Goal: Check status: Check status

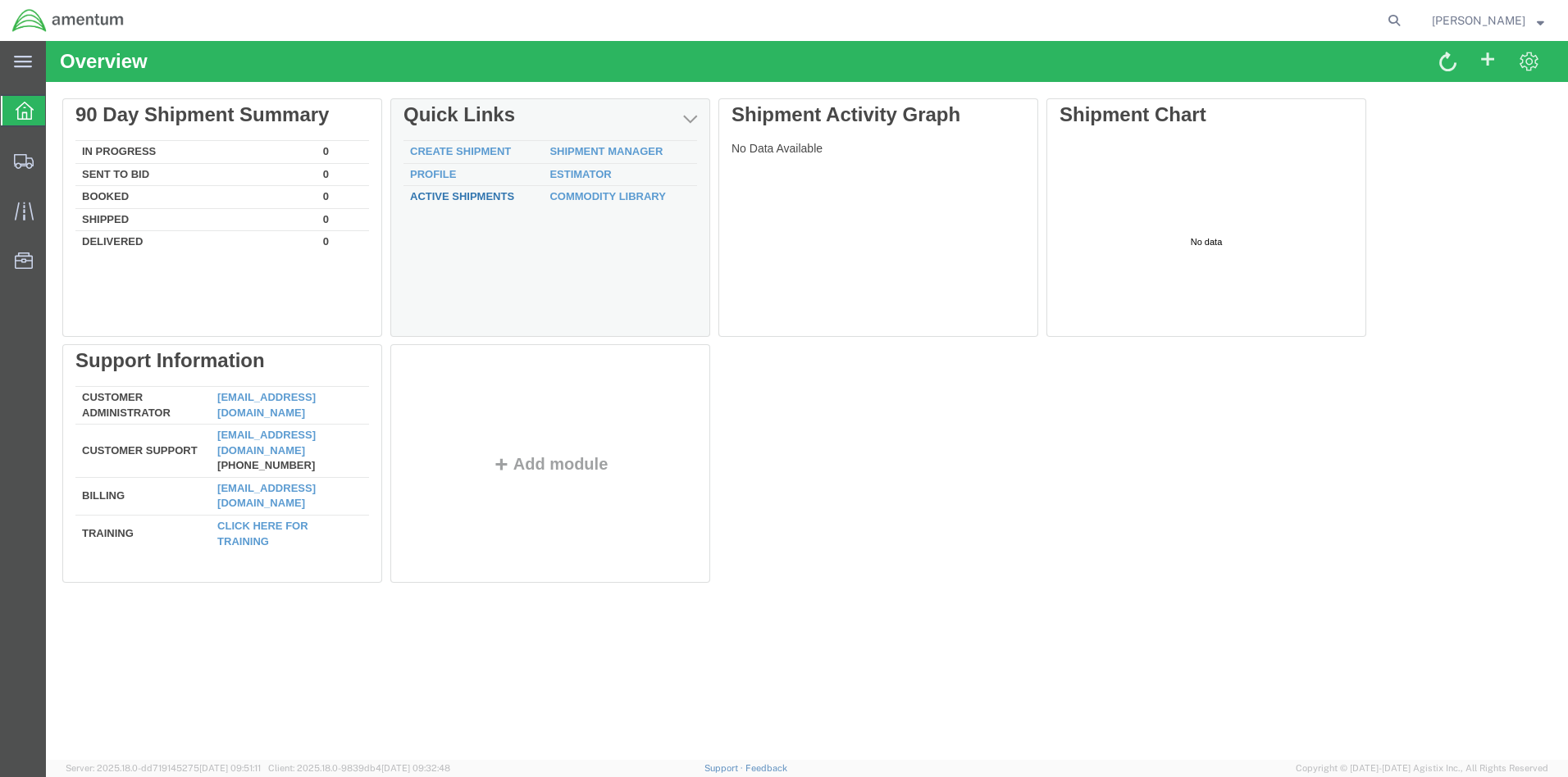
click at [482, 194] on link "Active Shipments" at bounding box center [461, 196] width 104 height 12
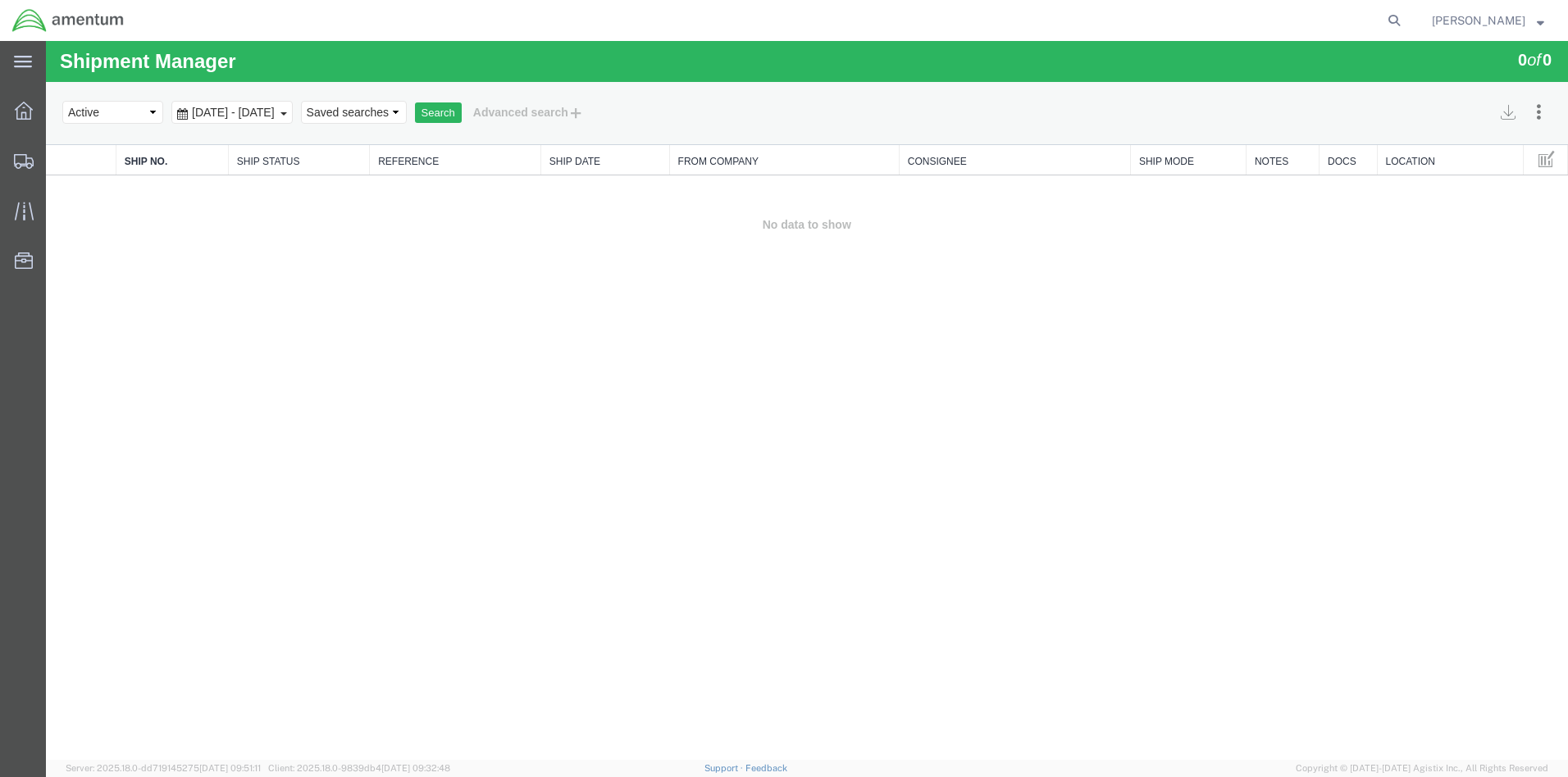
click at [181, 113] on icon at bounding box center [182, 114] width 11 height 11
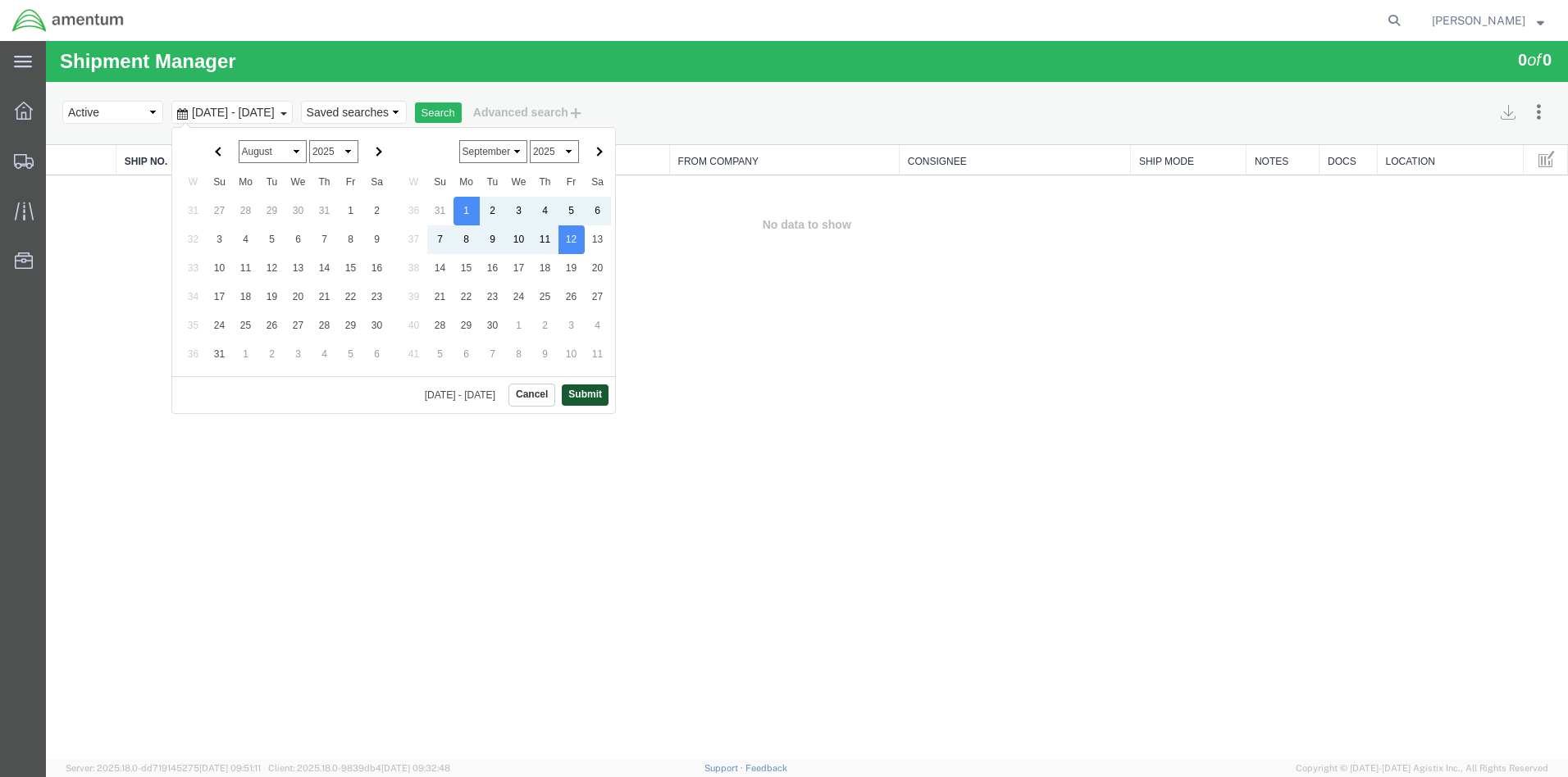
click at [590, 396] on button "Submit" at bounding box center [585, 394] width 46 height 20
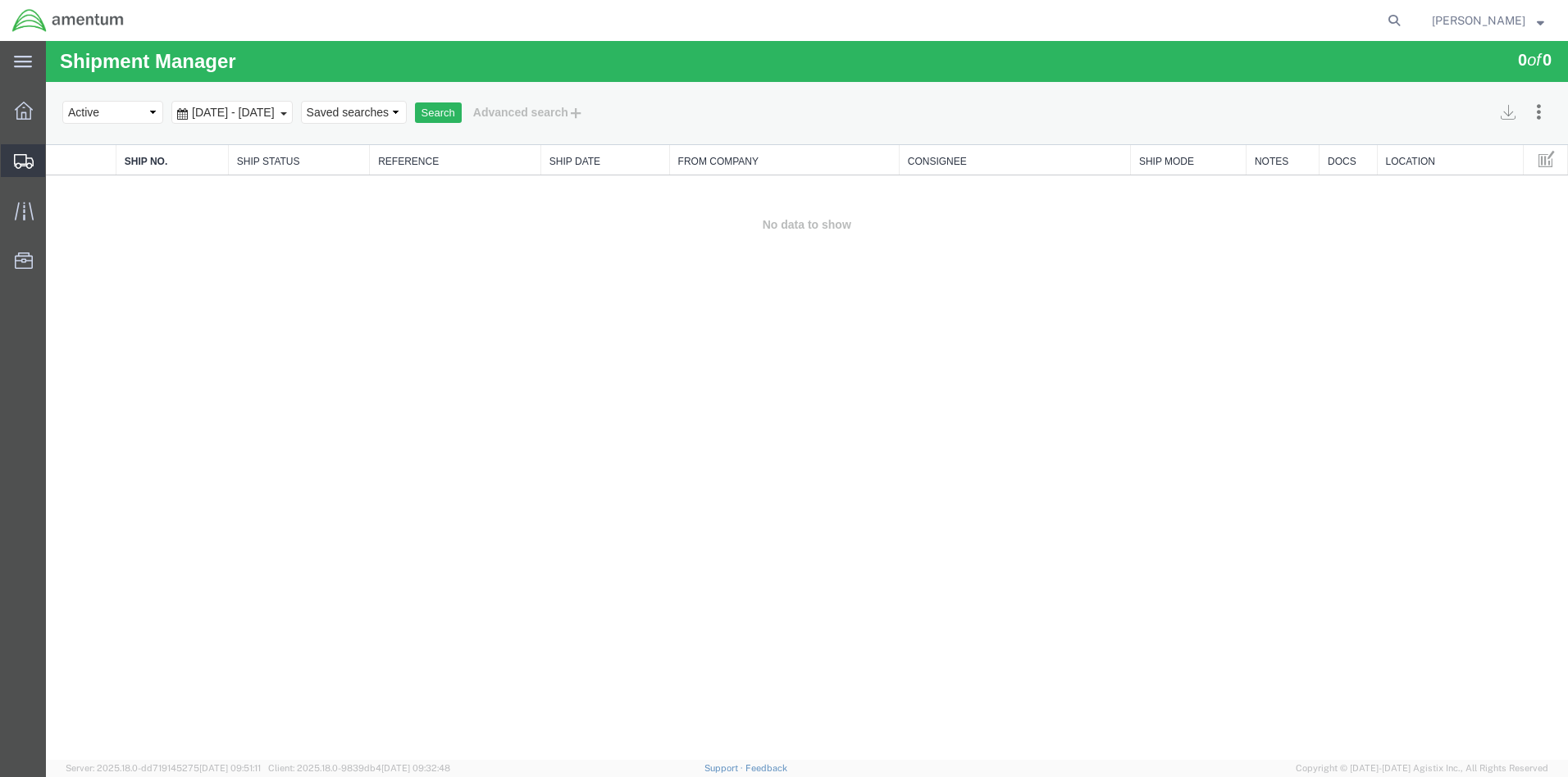
click at [23, 161] on icon at bounding box center [24, 161] width 19 height 15
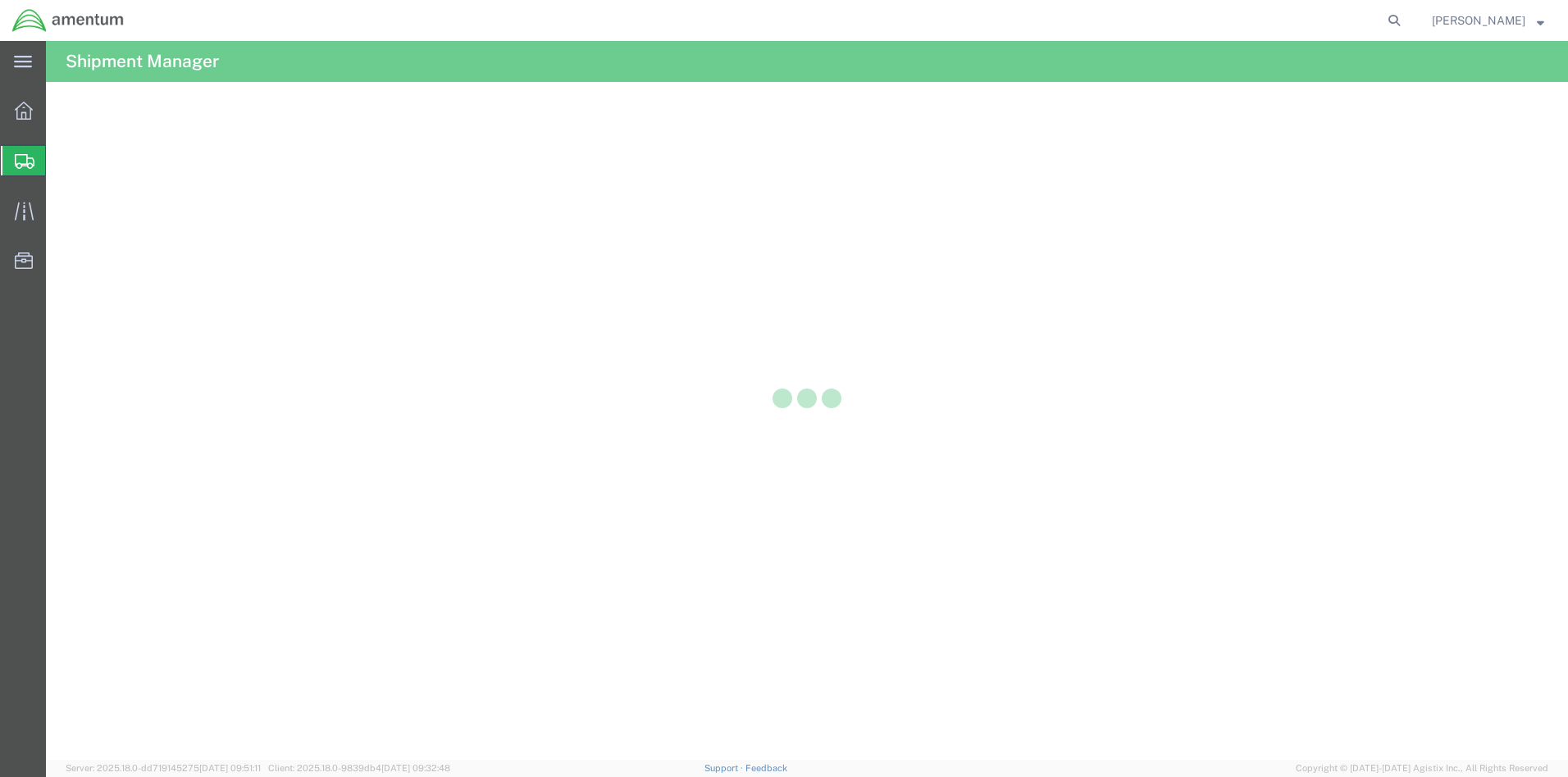
click at [87, 160] on div "main_menu Created with Sketch. Collapse Menu Overview Shipments Shipment Manage…" at bounding box center [784, 409] width 1568 height 736
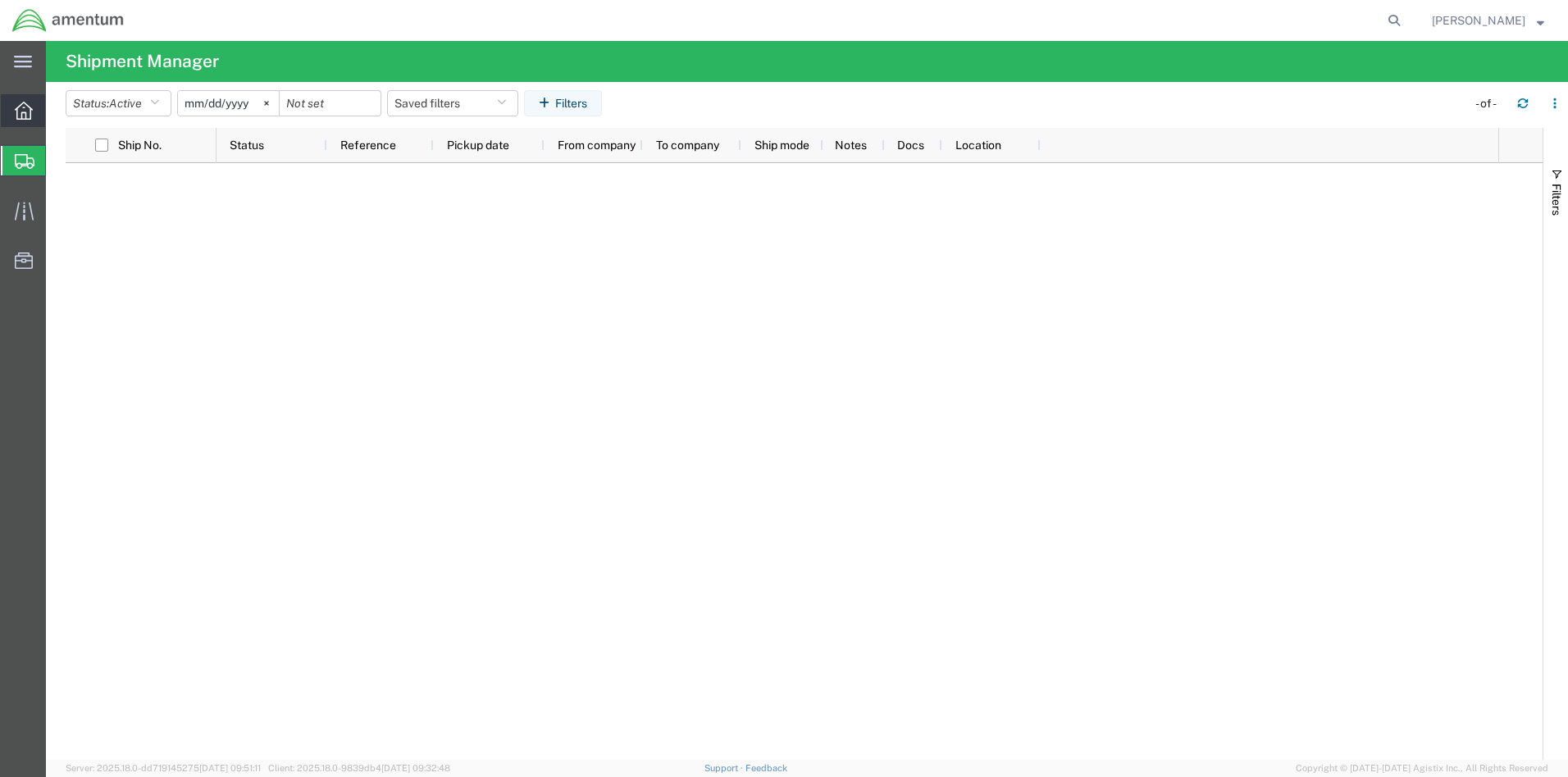
click at [24, 107] on icon at bounding box center [24, 110] width 18 height 18
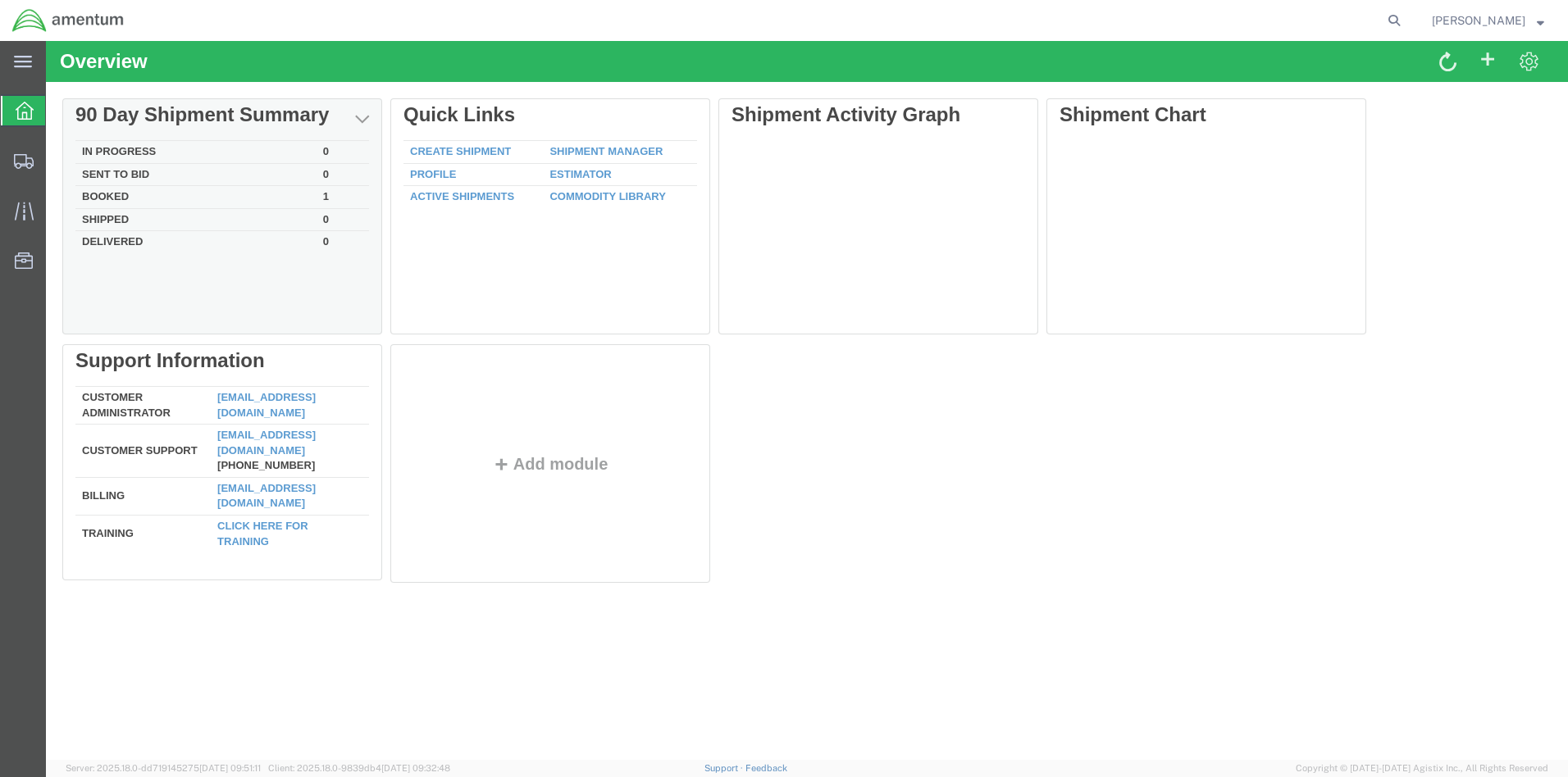
click at [120, 193] on td "Booked" at bounding box center [195, 198] width 241 height 23
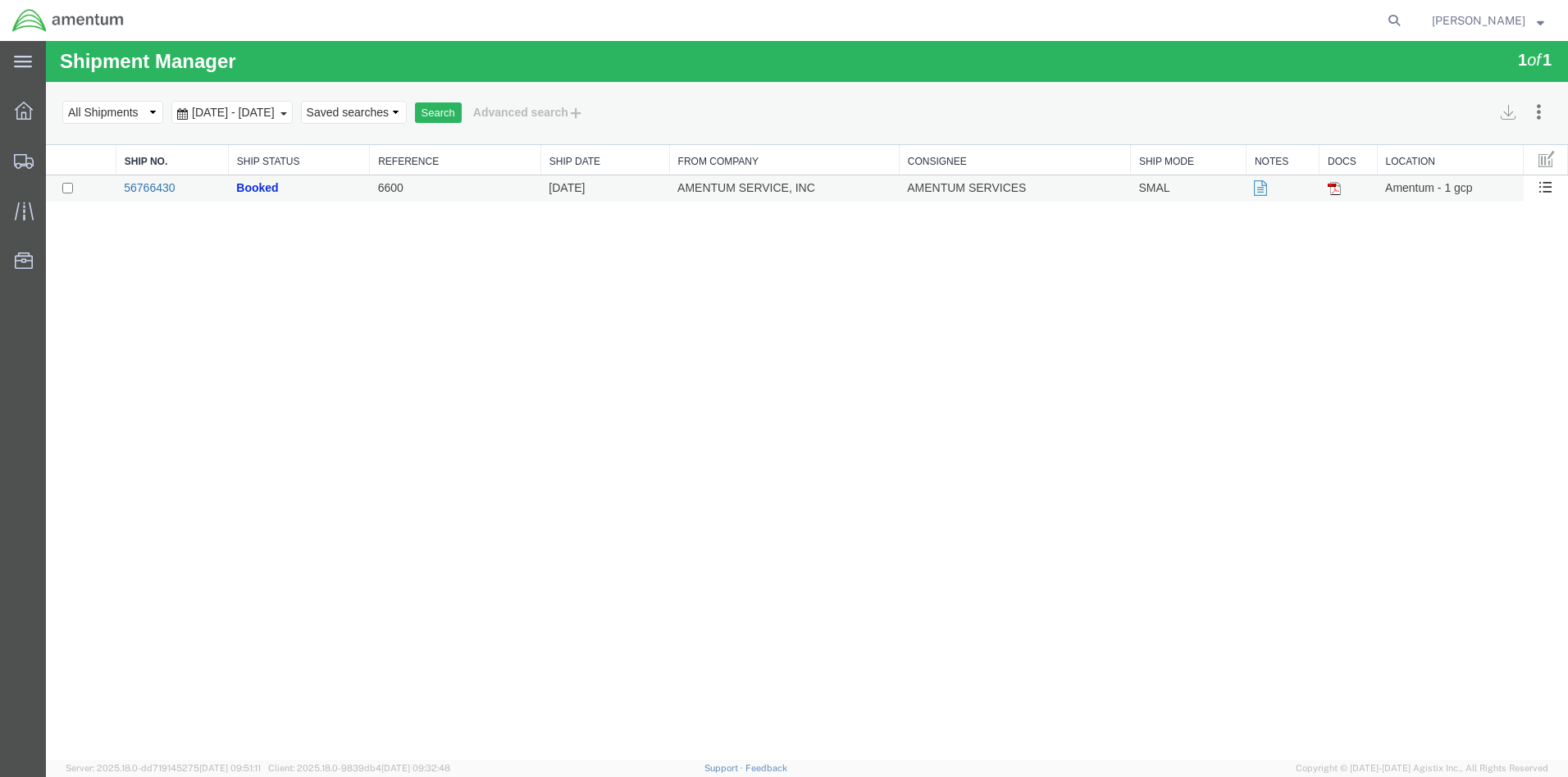
click at [151, 188] on link "56766430" at bounding box center [149, 187] width 51 height 13
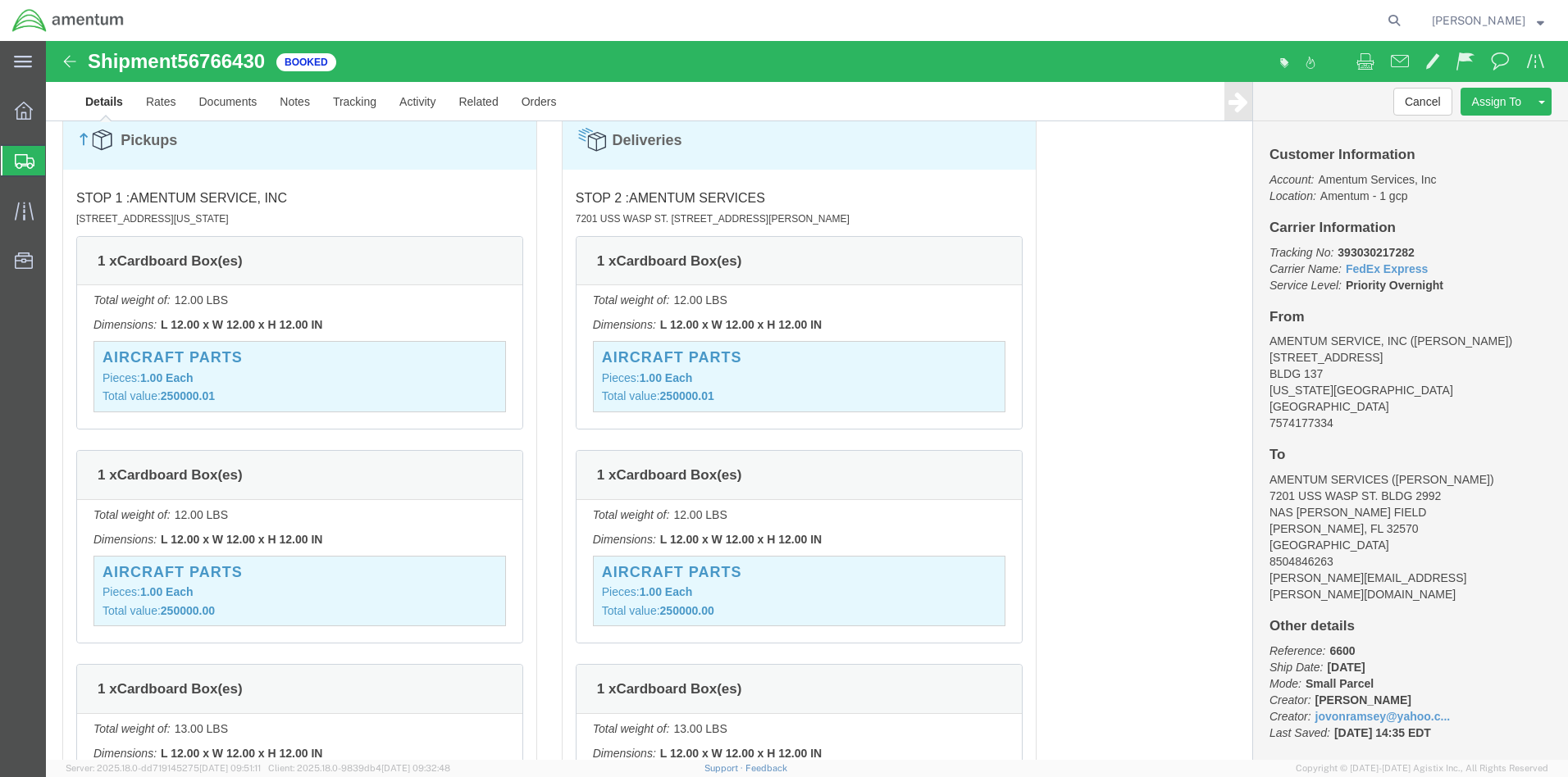
scroll to position [1010, 0]
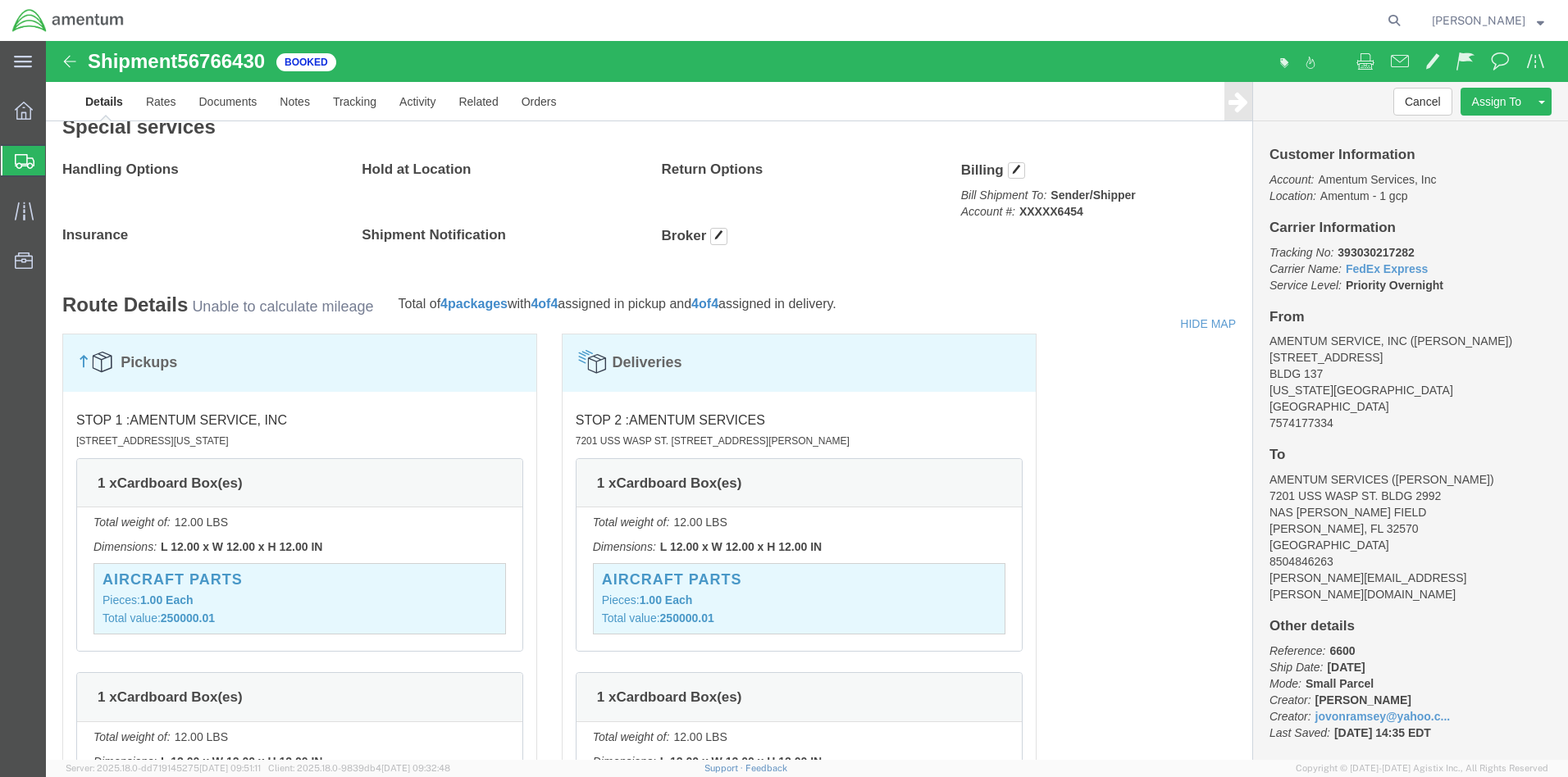
click address "AMENTUM SERVICES ([PERSON_NAME]) 7201 USS WASP ST. BLDG [STREET_ADDRESS][PERSON…"
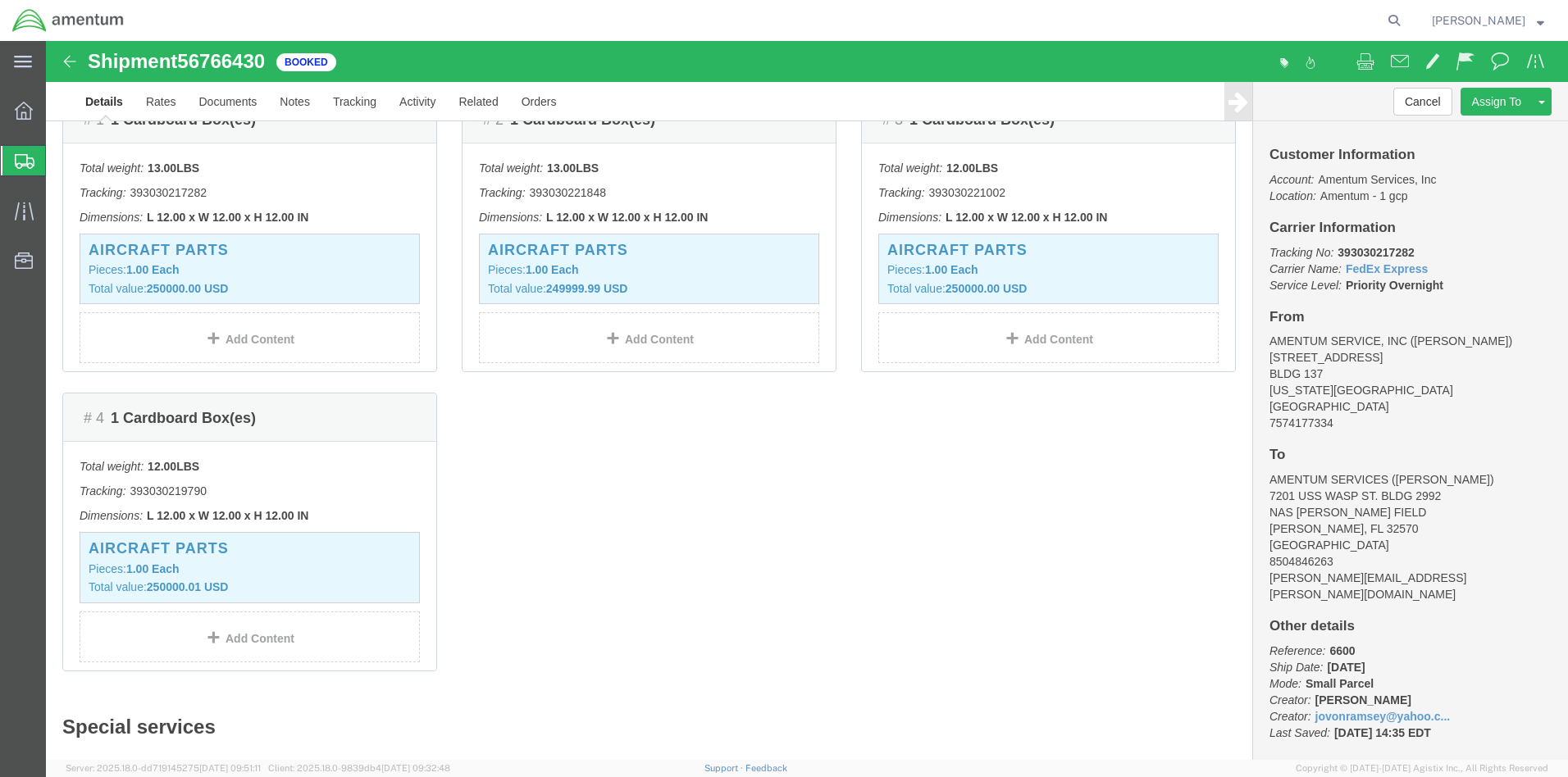
scroll to position [0, 0]
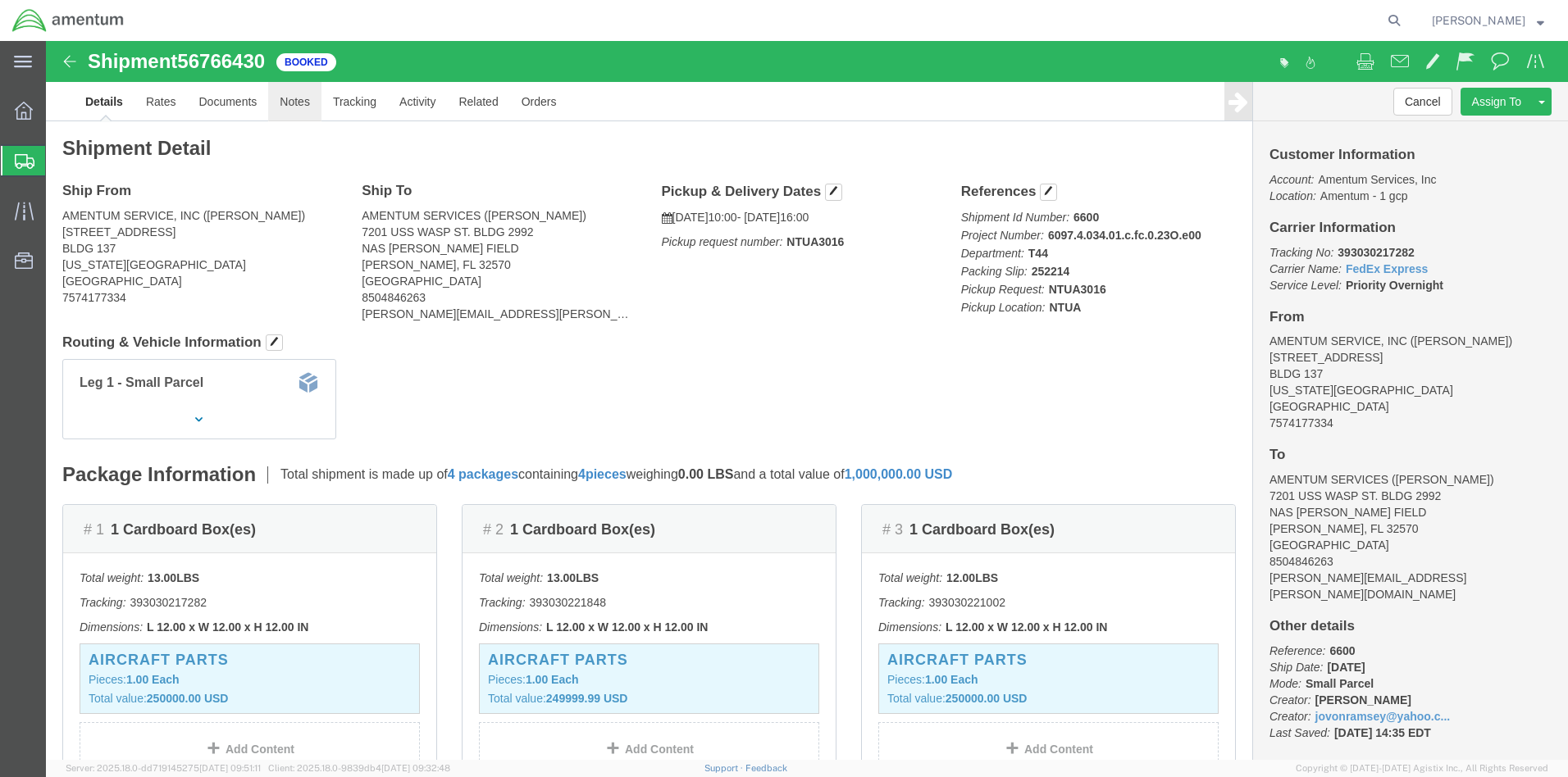
click link "Notes"
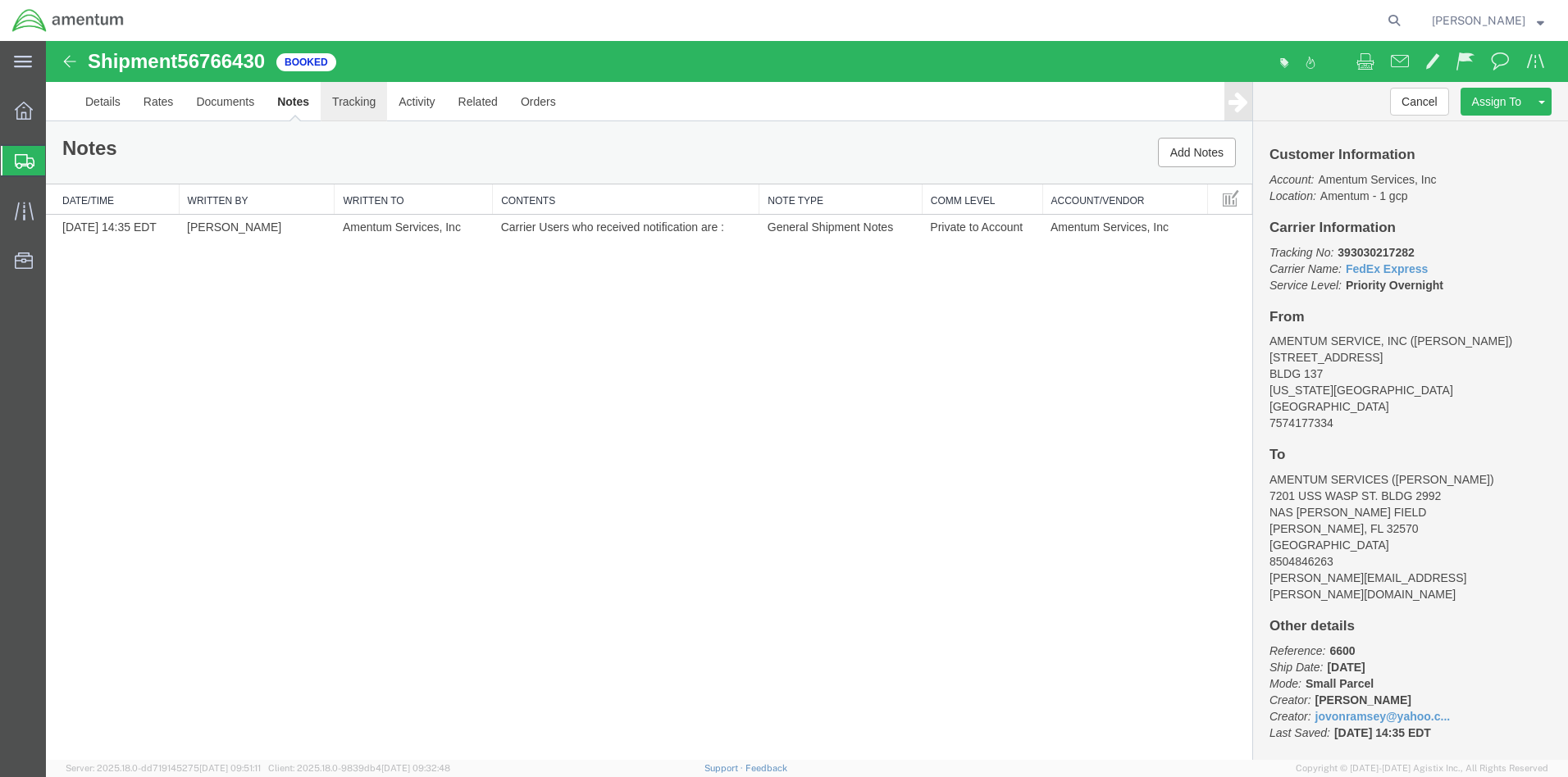
click at [348, 104] on link "Tracking" at bounding box center [354, 102] width 67 height 39
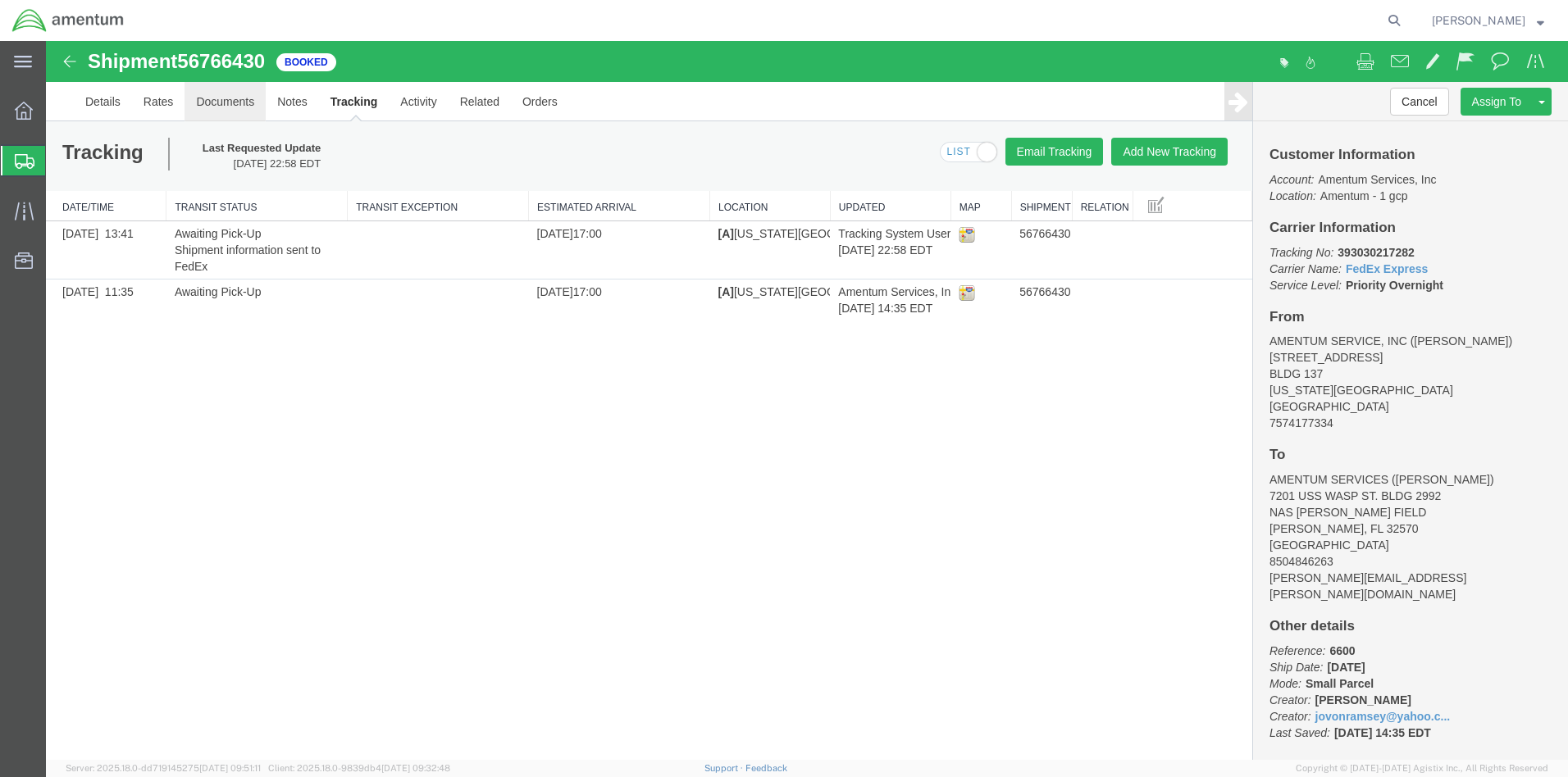
click at [214, 99] on link "Documents" at bounding box center [225, 102] width 81 height 39
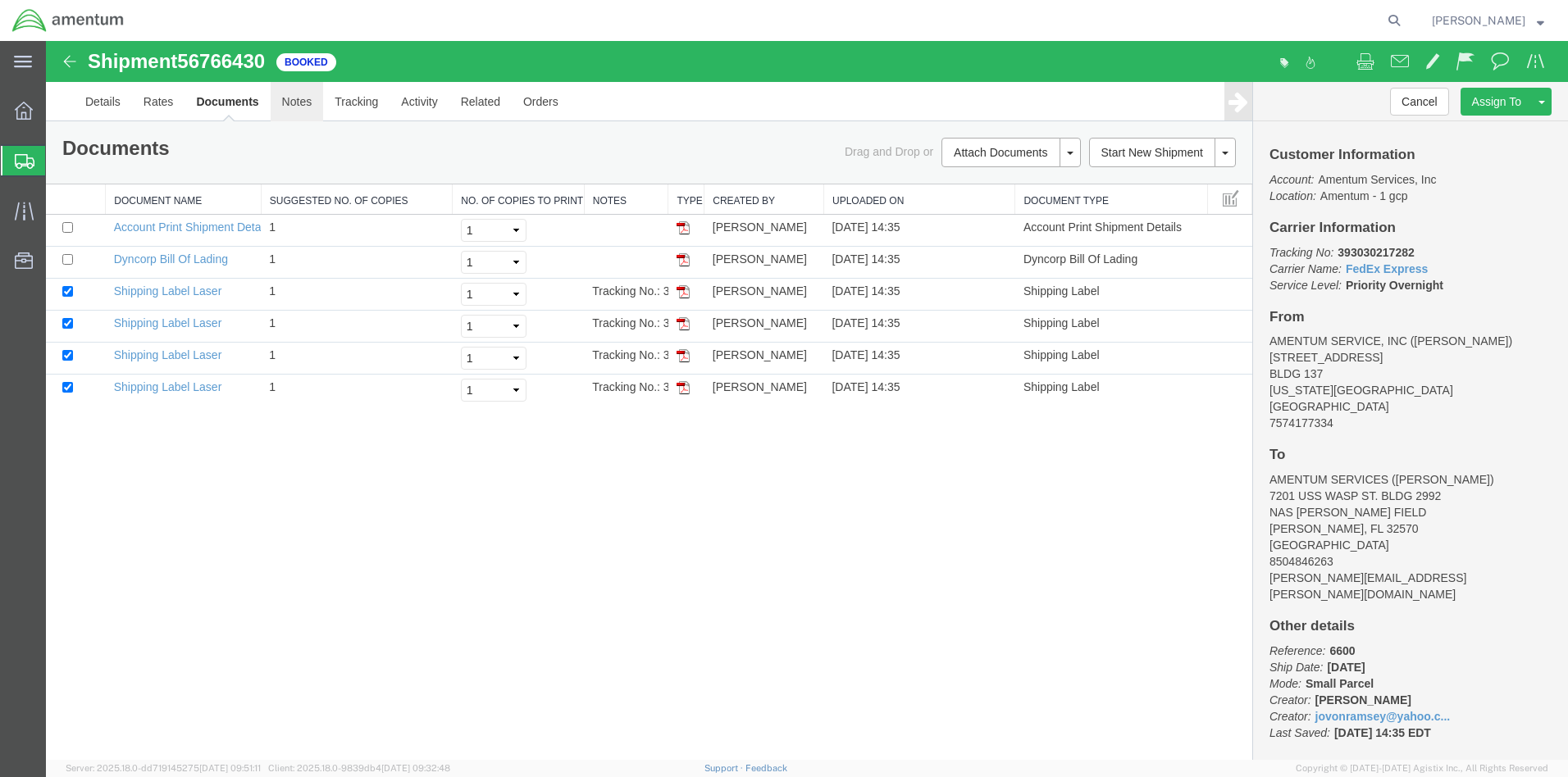
click at [300, 104] on link "Notes" at bounding box center [297, 102] width 53 height 39
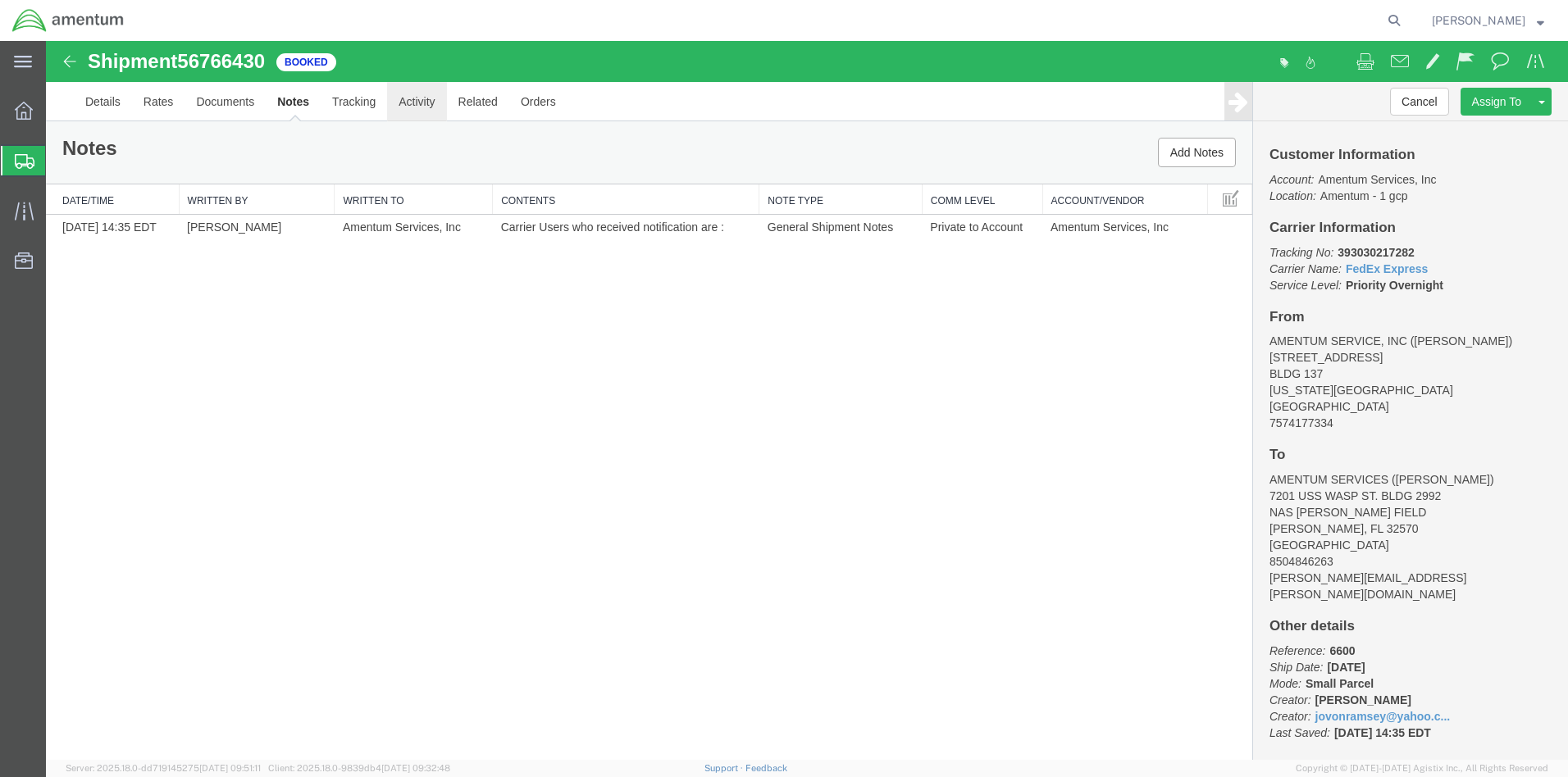
click at [425, 106] on link "Activity" at bounding box center [416, 102] width 59 height 39
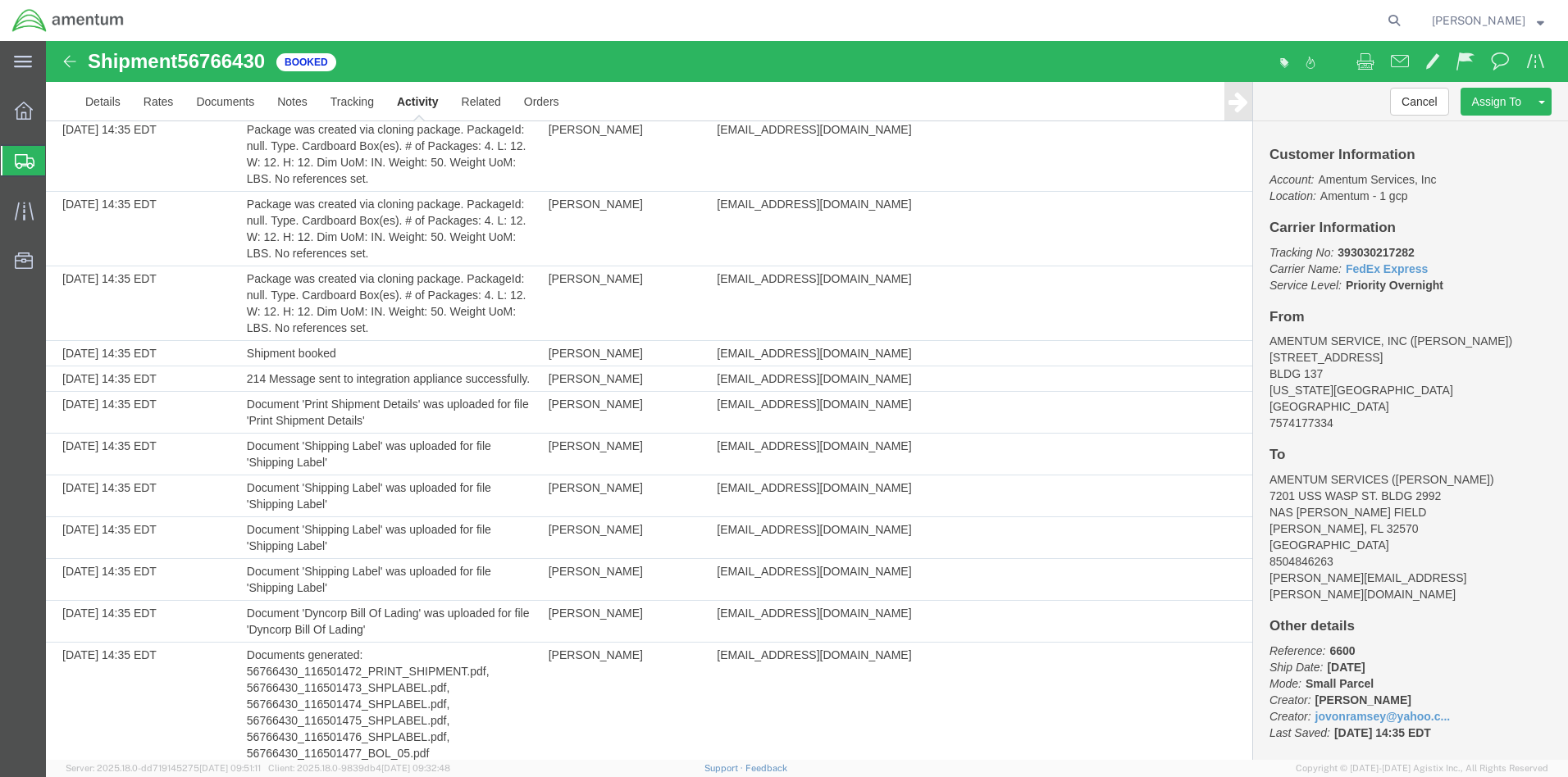
scroll to position [838, 0]
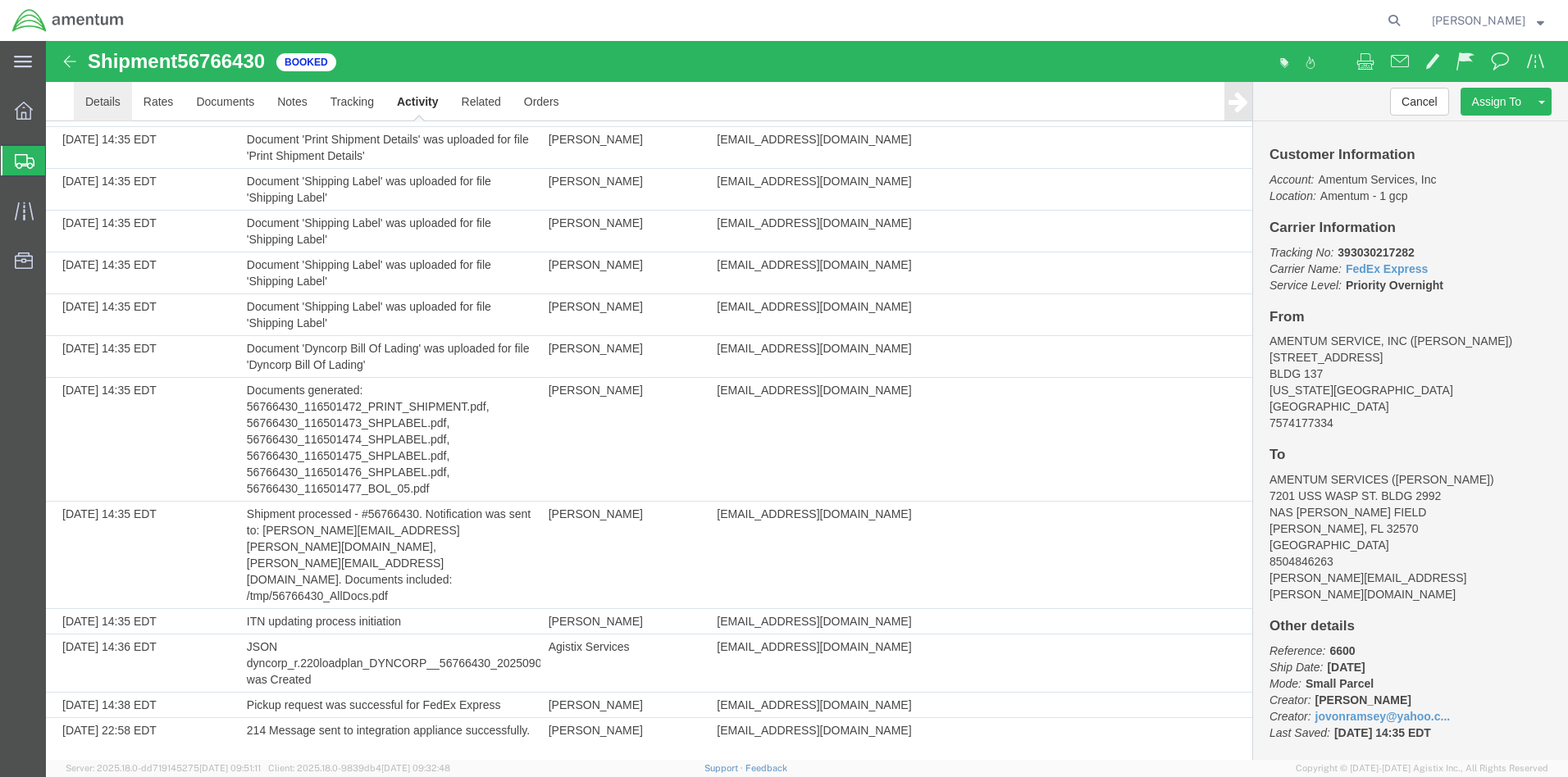
click at [106, 98] on link "Details" at bounding box center [102, 102] width 59 height 39
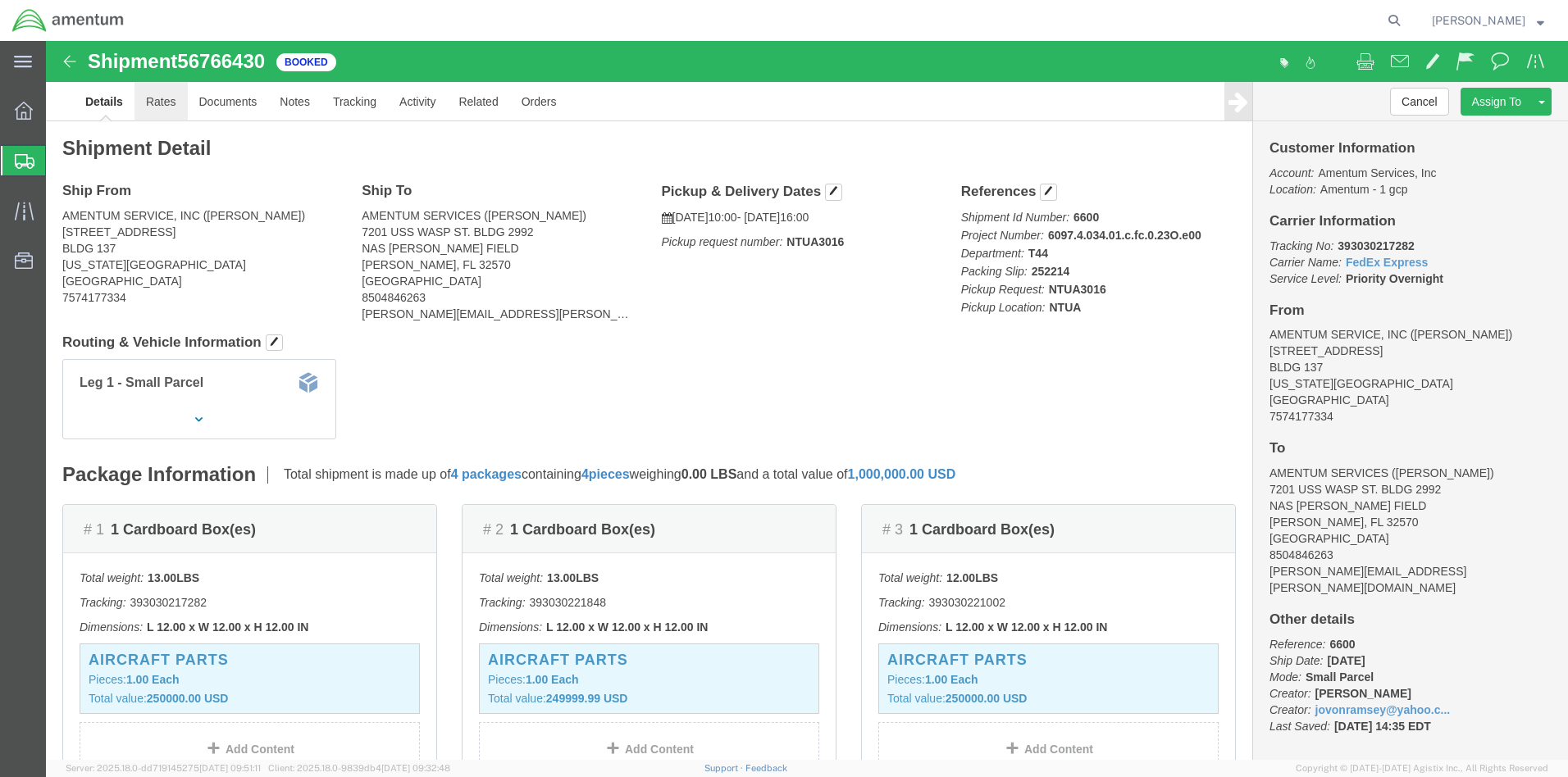
click link "Rates"
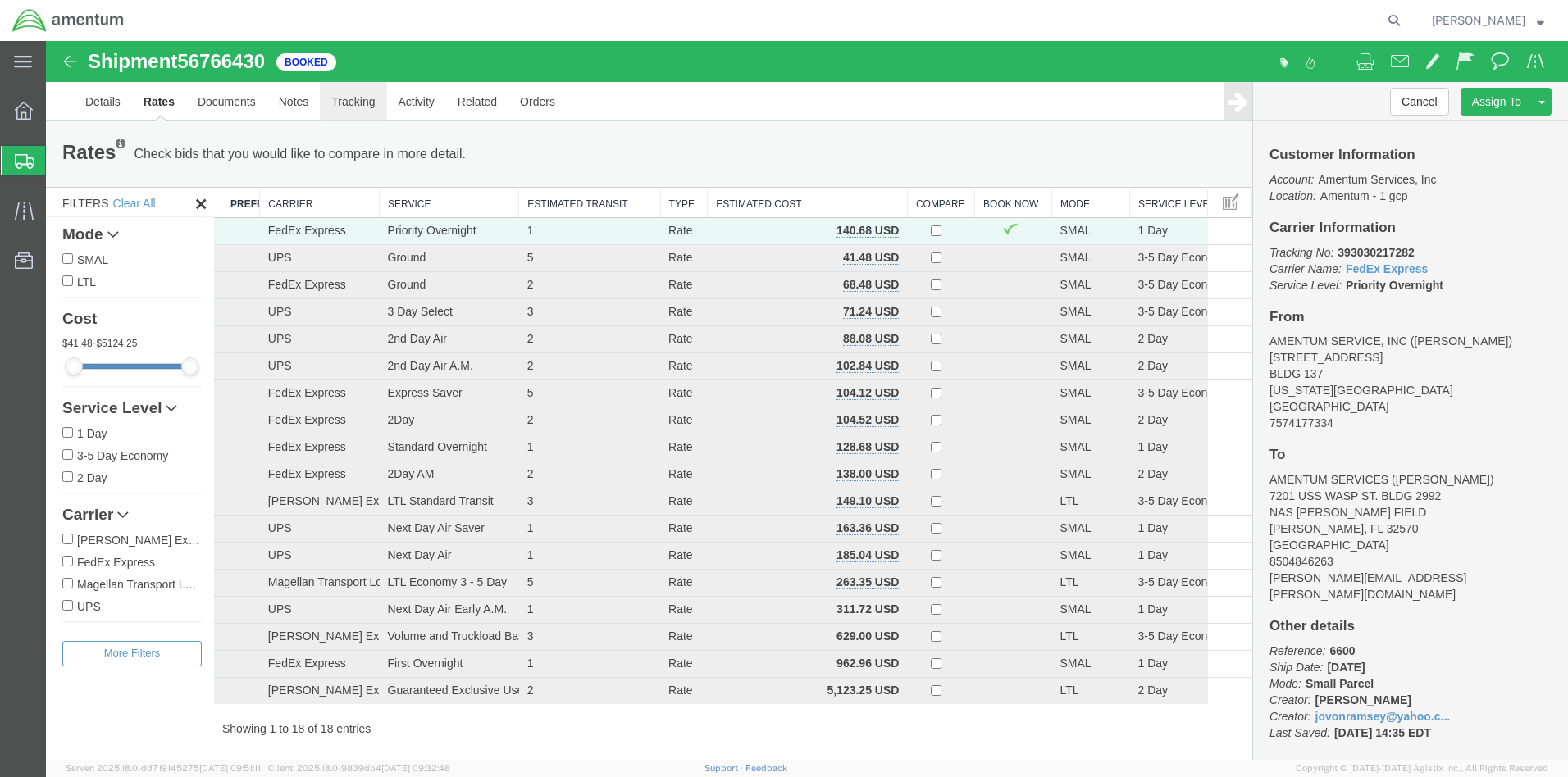
click at [369, 97] on link "Tracking" at bounding box center [353, 102] width 67 height 39
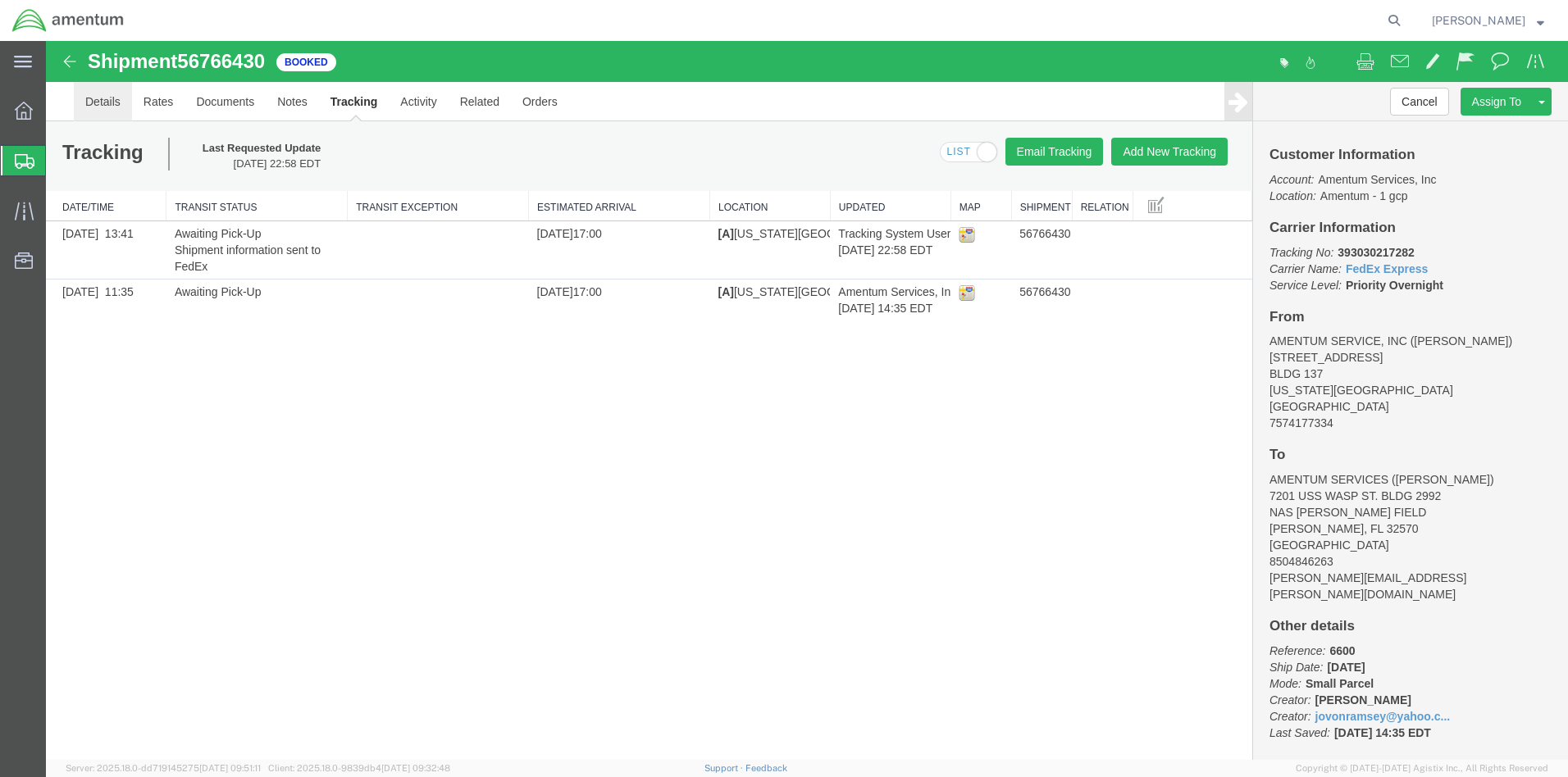
click at [109, 100] on link "Details" at bounding box center [102, 102] width 59 height 39
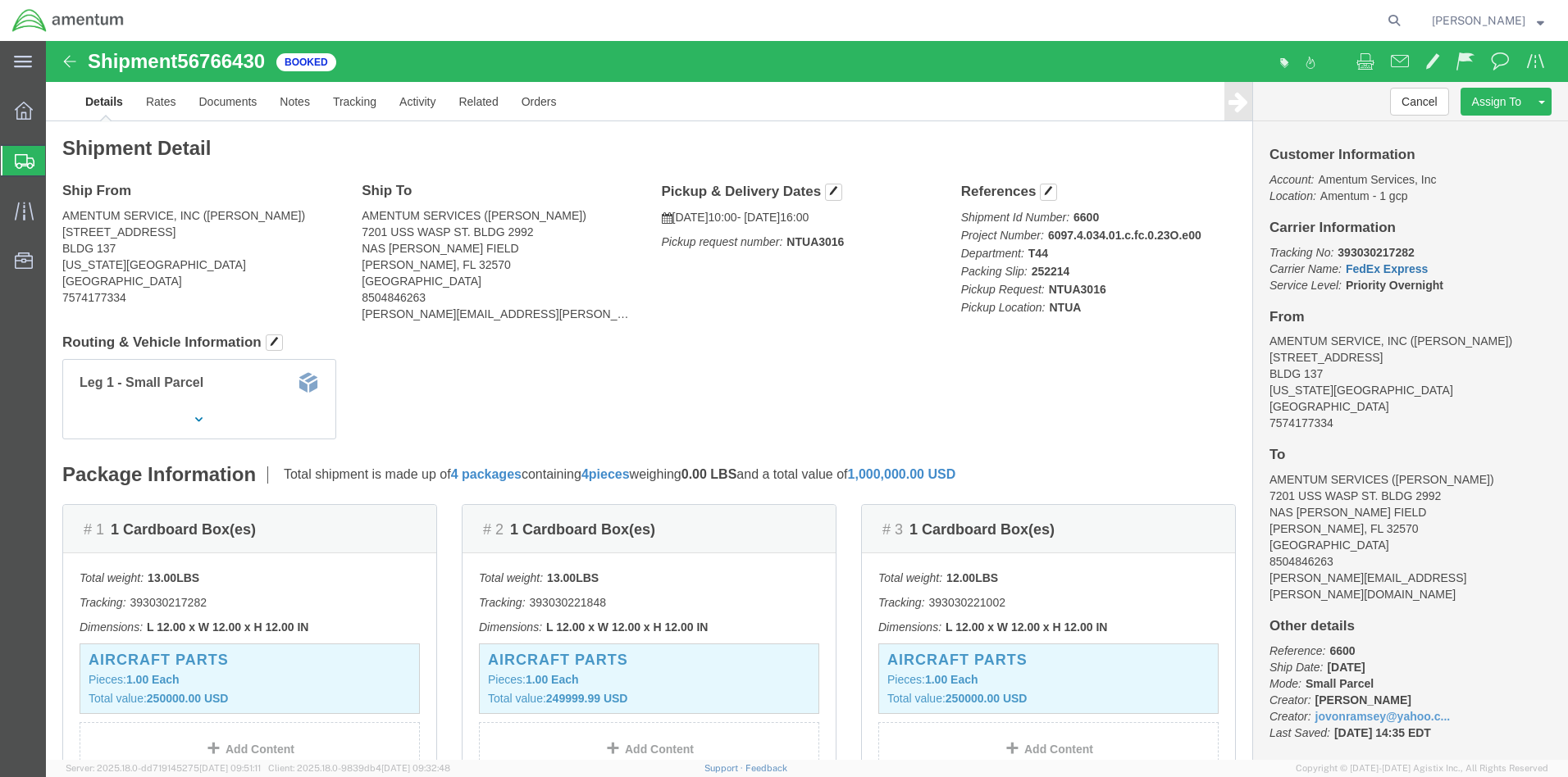
click link "FedEx Express"
drag, startPoint x: 1282, startPoint y: 209, endPoint x: 1360, endPoint y: 214, distance: 78.2
click p "Tracking No: 393030217282 Carrier Name: FedEx Express FedEx Express Service Lev…"
drag, startPoint x: 1360, startPoint y: 214, endPoint x: 1347, endPoint y: 212, distance: 13.2
